Goal: Navigation & Orientation: Understand site structure

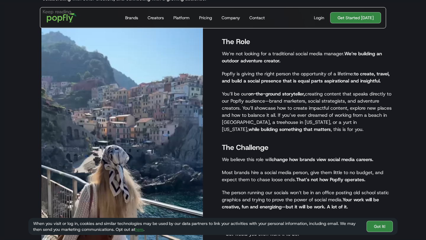
scroll to position [398, 0]
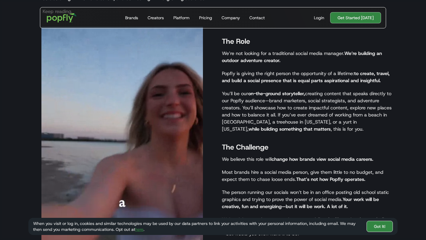
click at [377, 221] on link "Got It!" at bounding box center [379, 226] width 26 height 11
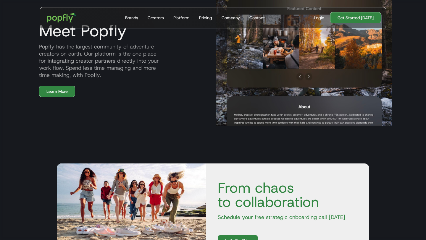
scroll to position [0, 0]
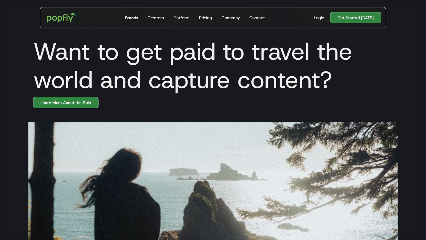
click at [136, 19] on div "Brands" at bounding box center [131, 18] width 13 height 6
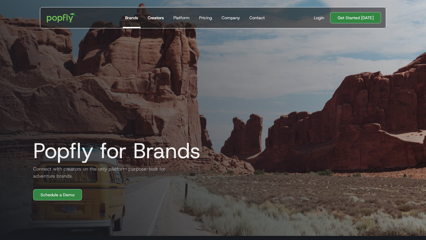
click at [161, 19] on div "Creators" at bounding box center [155, 18] width 16 height 6
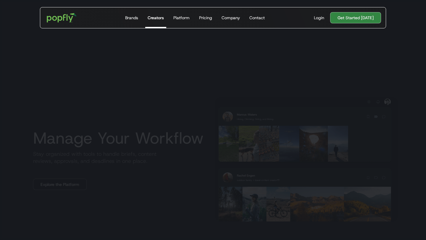
scroll to position [813, 0]
